Goal: Complete application form: Fill out and submit a form for a specific purpose

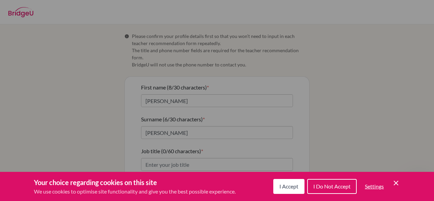
click at [293, 188] on span "I Accept" at bounding box center [289, 186] width 19 height 6
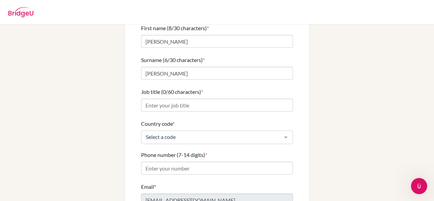
scroll to position [101, 0]
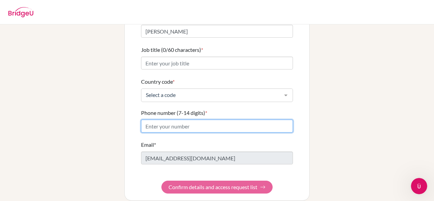
click at [182, 120] on input "Phone number (7-14 digits) *" at bounding box center [217, 126] width 152 height 13
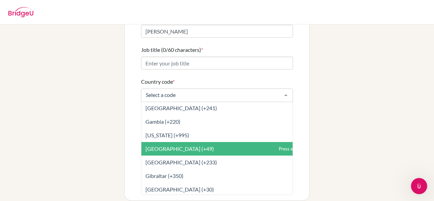
scroll to position [1033, 0]
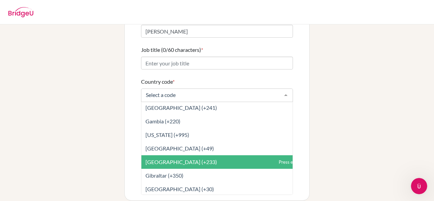
click at [161, 159] on span "Ghana (+233)" at bounding box center [182, 162] width 72 height 6
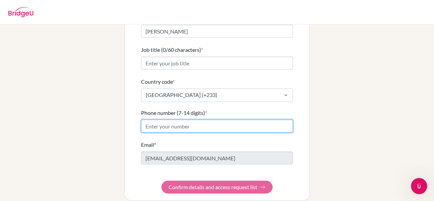
click at [159, 120] on input "Phone number (7-14 digits) *" at bounding box center [217, 126] width 152 height 13
type input "504068351"
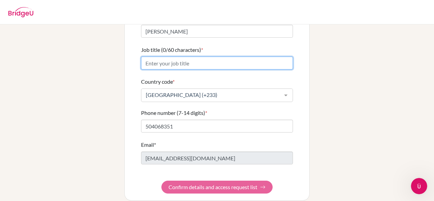
click at [185, 57] on input "Job title (0/60 characters) *" at bounding box center [217, 63] width 152 height 13
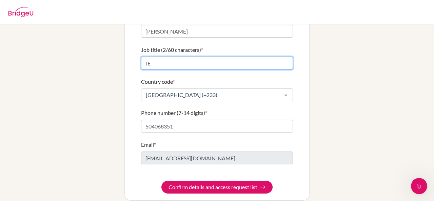
type input "t"
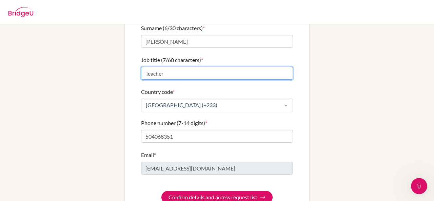
scroll to position [101, 0]
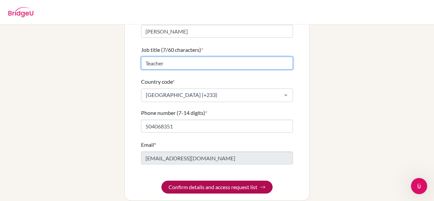
type input "Teacher"
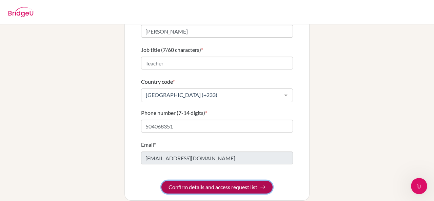
click at [172, 181] on button "Confirm details and access request list" at bounding box center [217, 187] width 111 height 13
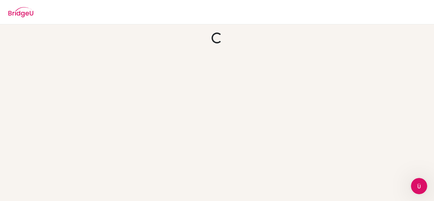
scroll to position [0, 0]
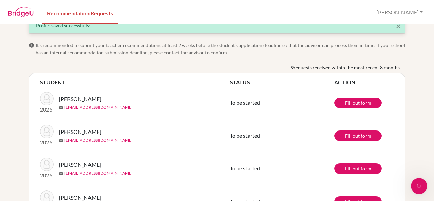
scroll to position [14, 0]
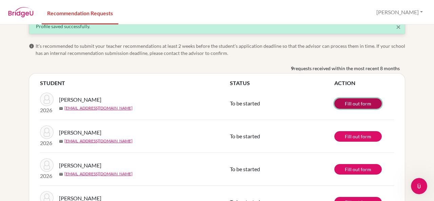
click at [346, 99] on link "Fill out form" at bounding box center [359, 103] width 48 height 11
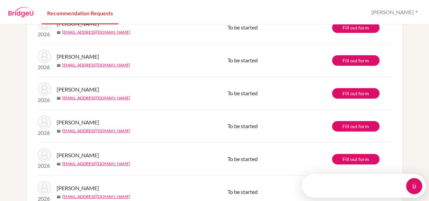
scroll to position [67, 0]
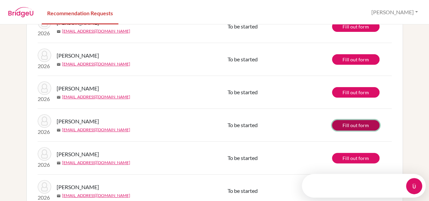
click at [336, 128] on link "Fill out form" at bounding box center [356, 125] width 48 height 11
